Goal: Task Accomplishment & Management: Use online tool/utility

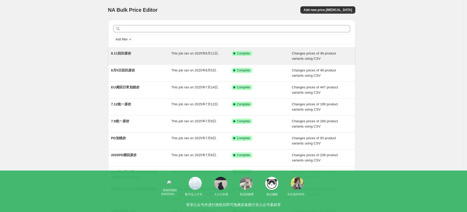
click at [128, 54] on span "8.11回归原价" at bounding box center [121, 53] width 20 height 4
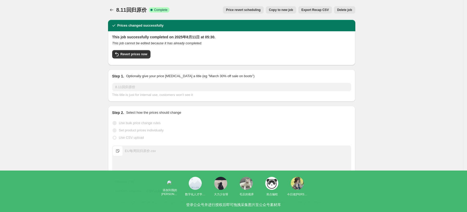
click at [290, 9] on span "Copy to new job" at bounding box center [281, 10] width 24 height 4
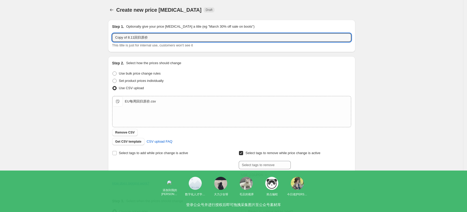
drag, startPoint x: 135, startPoint y: 37, endPoint x: 111, endPoint y: 39, distance: 24.0
click at [111, 39] on div "Step 1. Optionally give your price [MEDICAL_DATA] a title (eg "March 30% off sa…" at bounding box center [231, 36] width 247 height 32
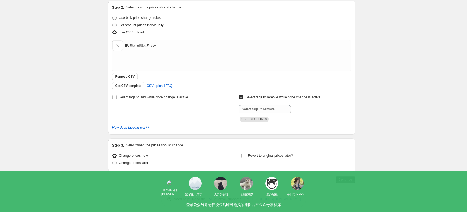
scroll to position [59, 0]
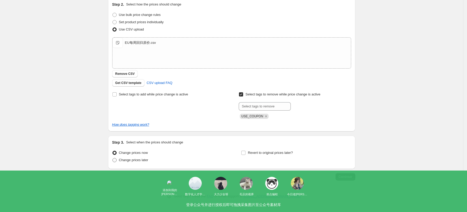
type input "8.18回归原价"
click at [140, 160] on span "Change prices later" at bounding box center [133, 160] width 29 height 4
click at [113, 158] on input "Change prices later" at bounding box center [112, 158] width 0 height 0
radio input "true"
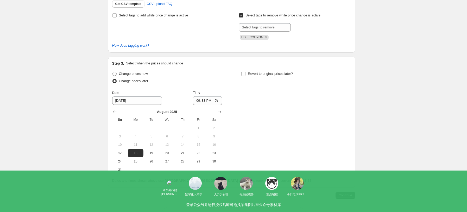
scroll to position [139, 0]
click at [215, 101] on input "21:33" at bounding box center [207, 99] width 29 height 9
click at [274, 131] on div "Change prices now Change prices later Date [DATE] Time 05:33 [DATE] Su Mo Tu We…" at bounding box center [231, 121] width 239 height 104
click at [220, 98] on input "05:33" at bounding box center [207, 99] width 29 height 9
click at [252, 147] on div "Change prices now Change prices later Date [DATE] Time 05:55 [DATE] Su Mo Tu We…" at bounding box center [231, 121] width 239 height 104
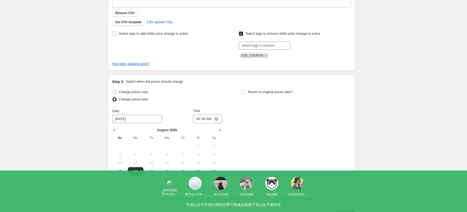
scroll to position [156, 0]
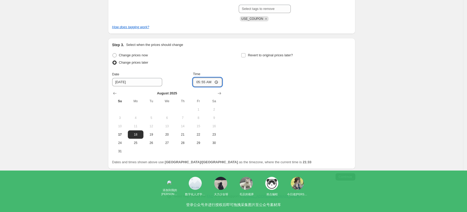
click at [219, 82] on input "05:55" at bounding box center [207, 82] width 29 height 9
type input "07:00"
click at [249, 130] on div "Change prices now Change prices later Date [DATE] Time 07:00 [DATE] Su Mo Tu We…" at bounding box center [231, 104] width 239 height 104
click at [347, 177] on span "Continue" at bounding box center [346, 176] width 14 height 4
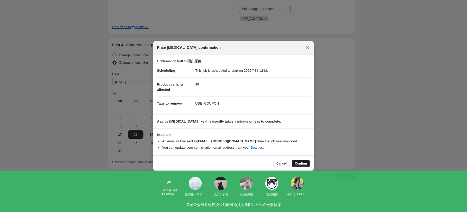
click at [306, 161] on span "Confirm" at bounding box center [301, 163] width 12 height 4
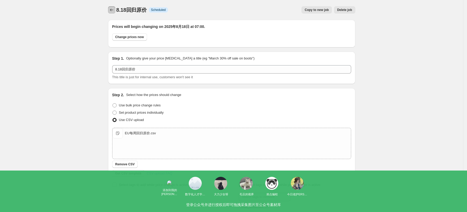
click at [112, 9] on icon "Price change jobs" at bounding box center [111, 9] width 5 height 5
